Goal: Entertainment & Leisure: Consume media (video, audio)

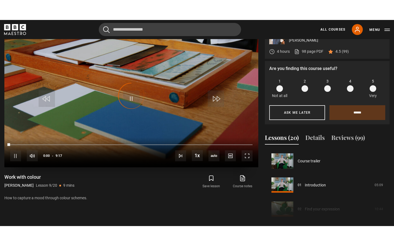
scroll to position [193, 0]
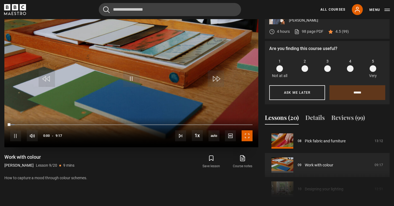
click at [247, 138] on span "Video Player" at bounding box center [247, 136] width 11 height 11
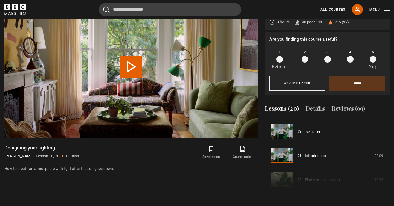
scroll to position [217, 0]
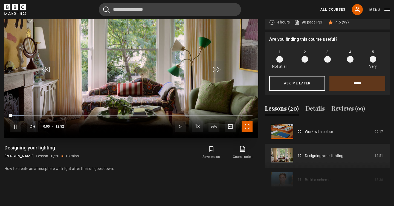
click at [246, 129] on span "Video Player" at bounding box center [247, 126] width 11 height 11
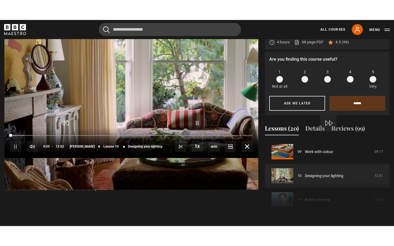
scroll to position [262, 0]
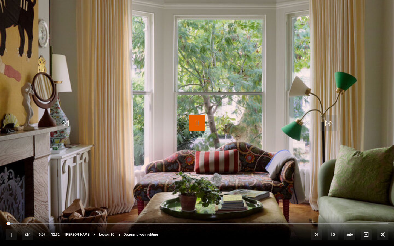
click at [196, 126] on span "Video Player" at bounding box center [197, 123] width 16 height 16
